Goal: Find specific page/section: Find specific page/section

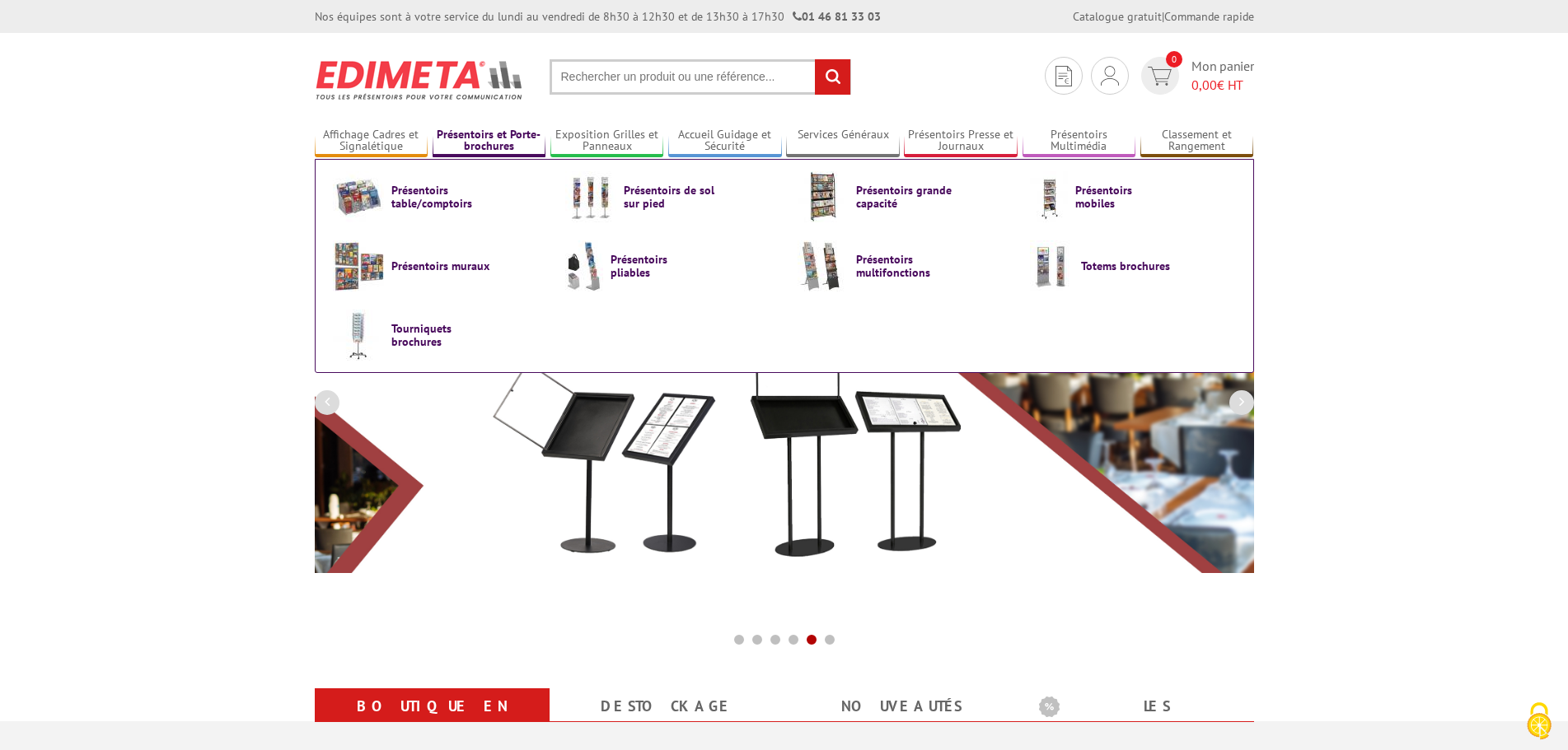
click at [533, 139] on link "Présentoirs et Porte-brochures" at bounding box center [489, 140] width 114 height 27
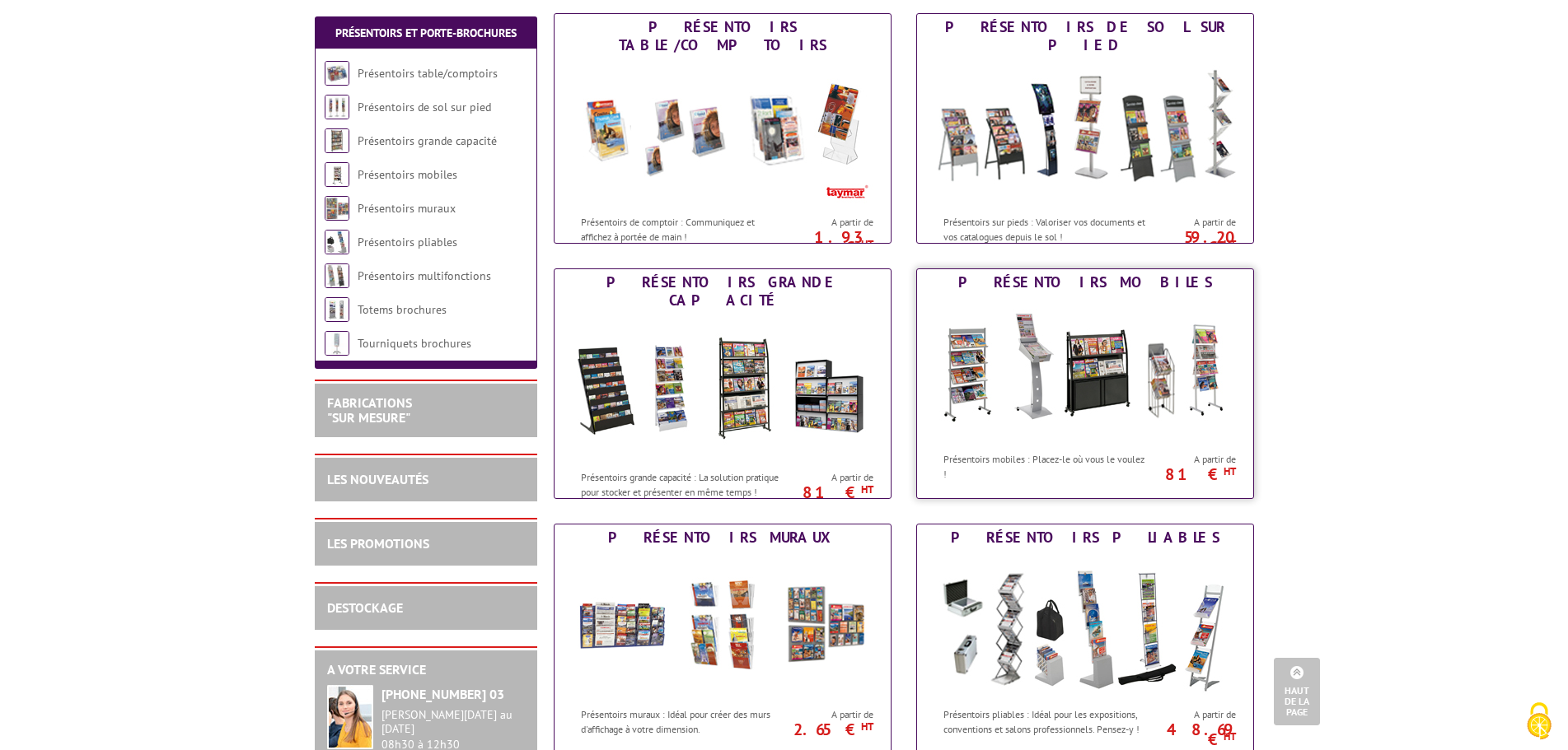
scroll to position [165, 0]
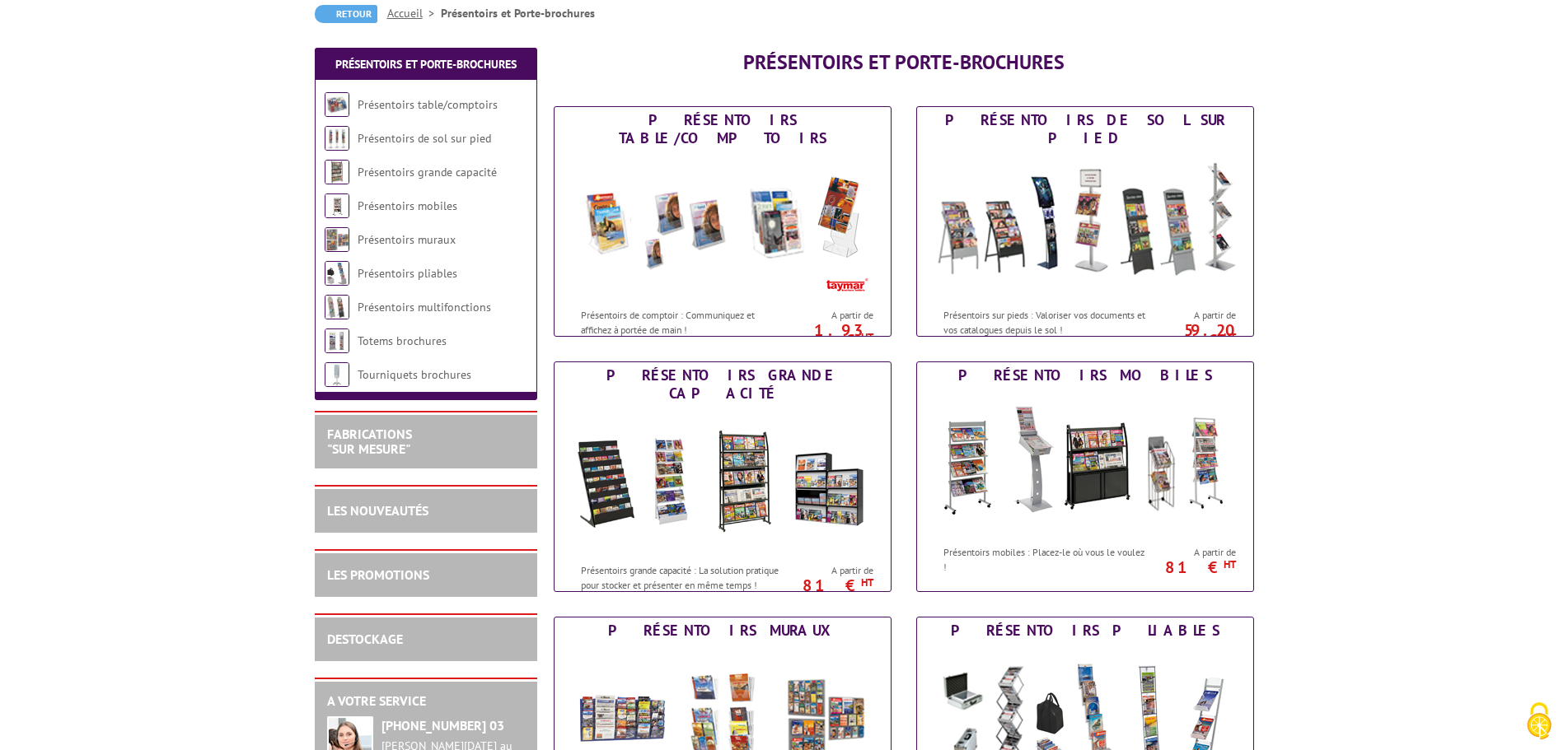
drag, startPoint x: 1135, startPoint y: 320, endPoint x: 1424, endPoint y: 119, distance: 352.0
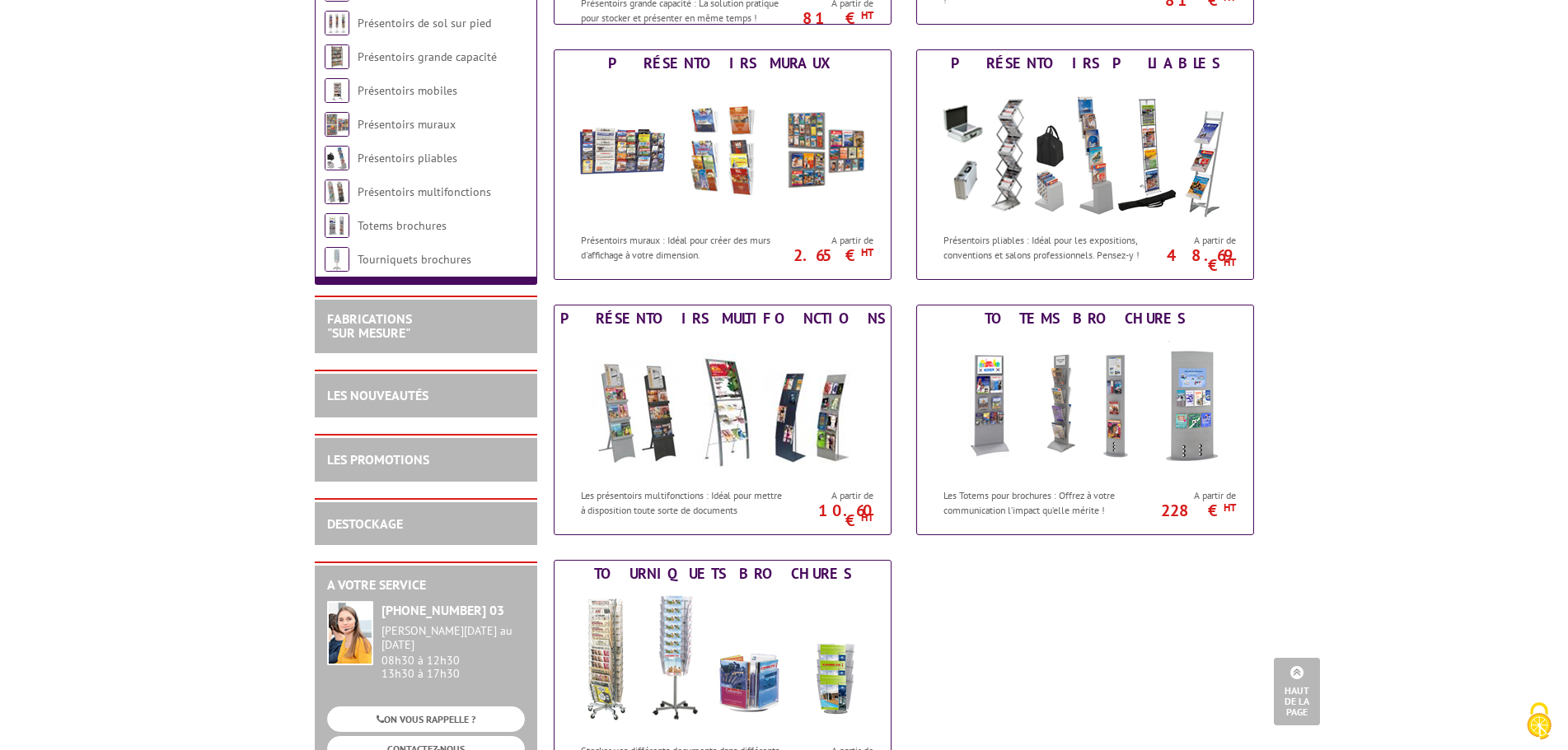
scroll to position [742, 0]
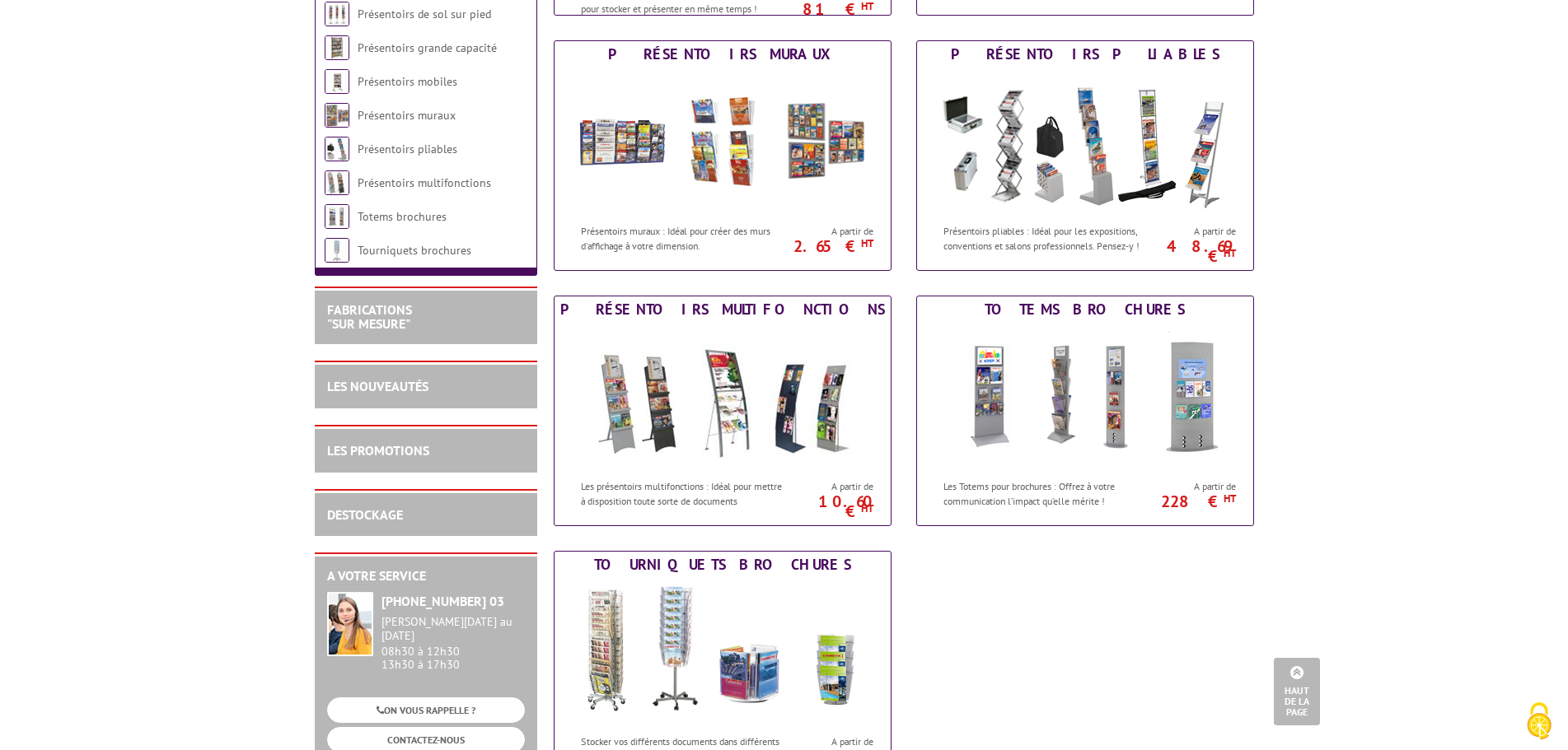
drag, startPoint x: 1396, startPoint y: 138, endPoint x: 1463, endPoint y: 76, distance: 91.3
click at [1463, 76] on body "Nos équipes sont à votre service du lundi au vendredi de 8h30 à 12h30 et de 13h…" at bounding box center [784, 216] width 1568 height 1916
drag, startPoint x: 1457, startPoint y: 76, endPoint x: 1126, endPoint y: 600, distance: 619.8
click at [1126, 603] on div "Présentoirs table/comptoirs Présentoirs de comptoir : Communiquez et affichez à…" at bounding box center [904, 143] width 750 height 1277
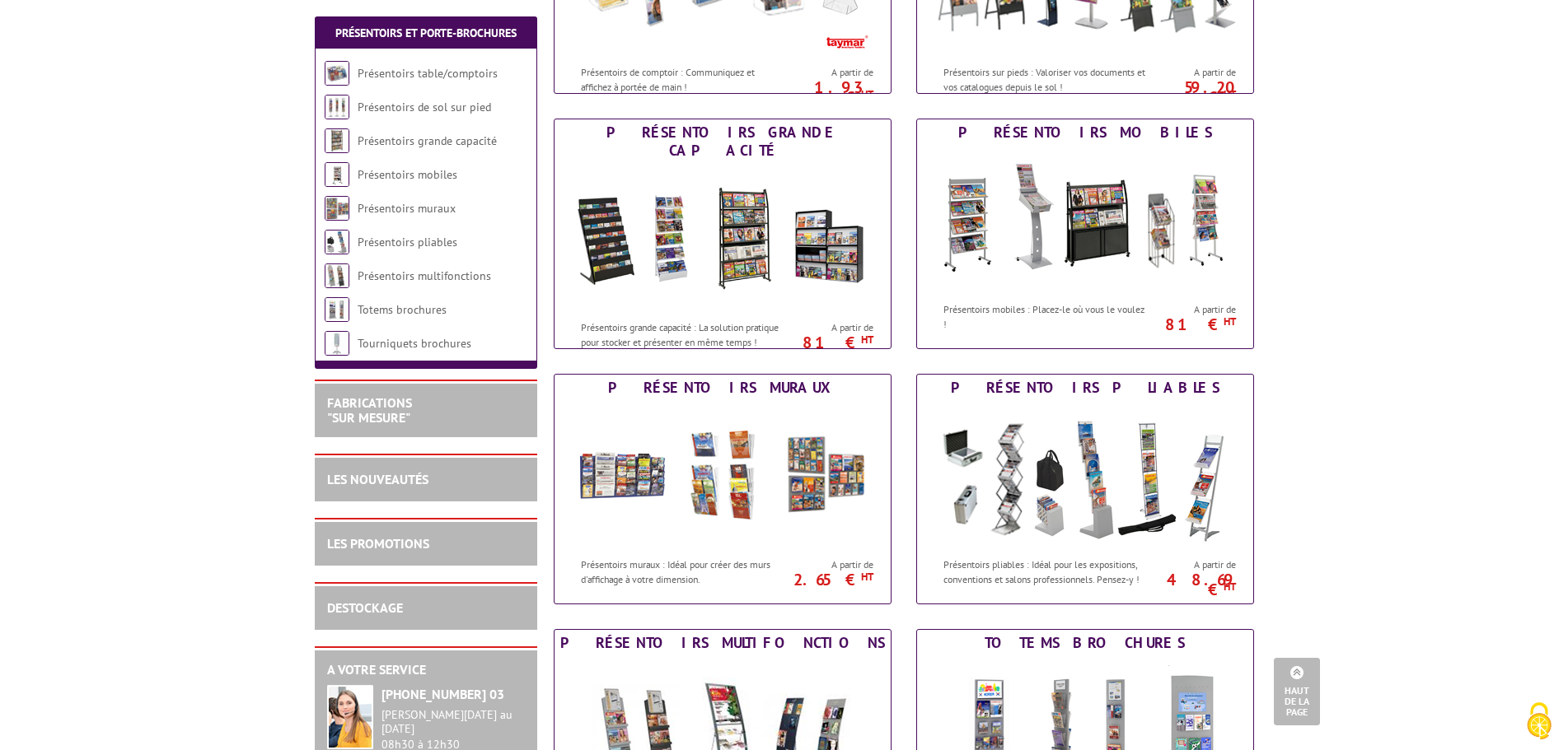
scroll to position [247, 0]
